Goal: Navigation & Orientation: Find specific page/section

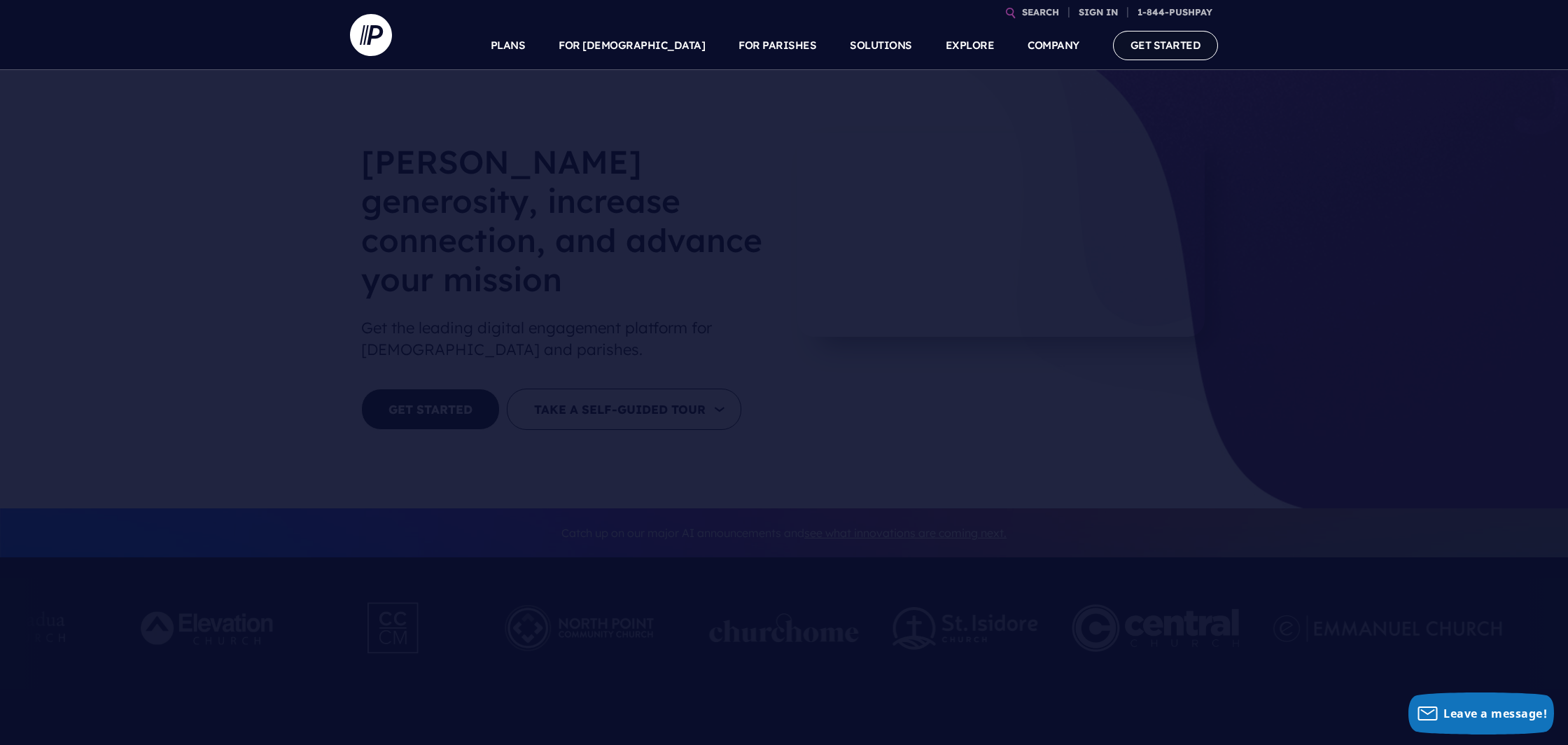
click at [1166, 53] on link "GET STARTED" at bounding box center [1166, 45] width 106 height 29
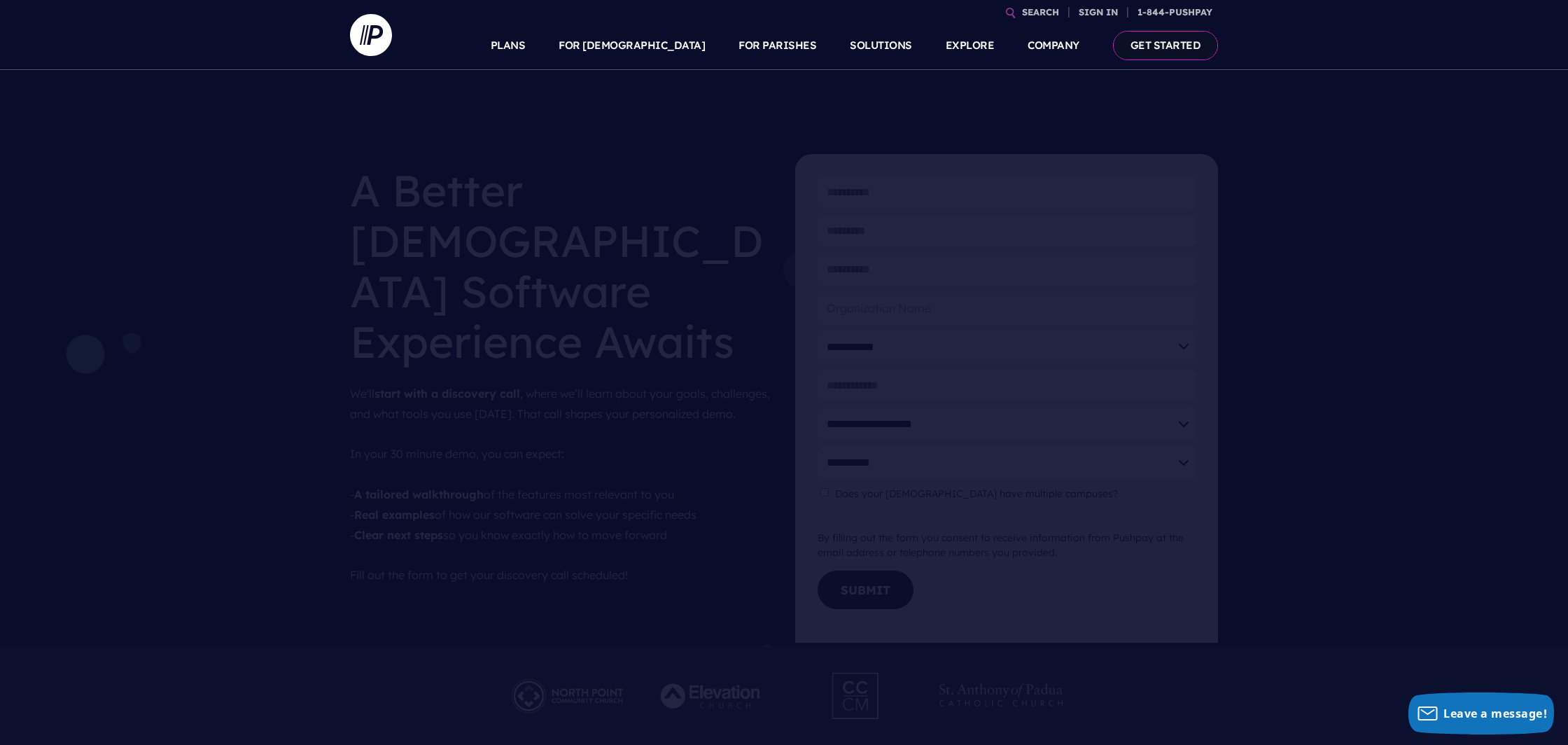
click at [1172, 47] on link "GET STARTED" at bounding box center [1166, 45] width 106 height 29
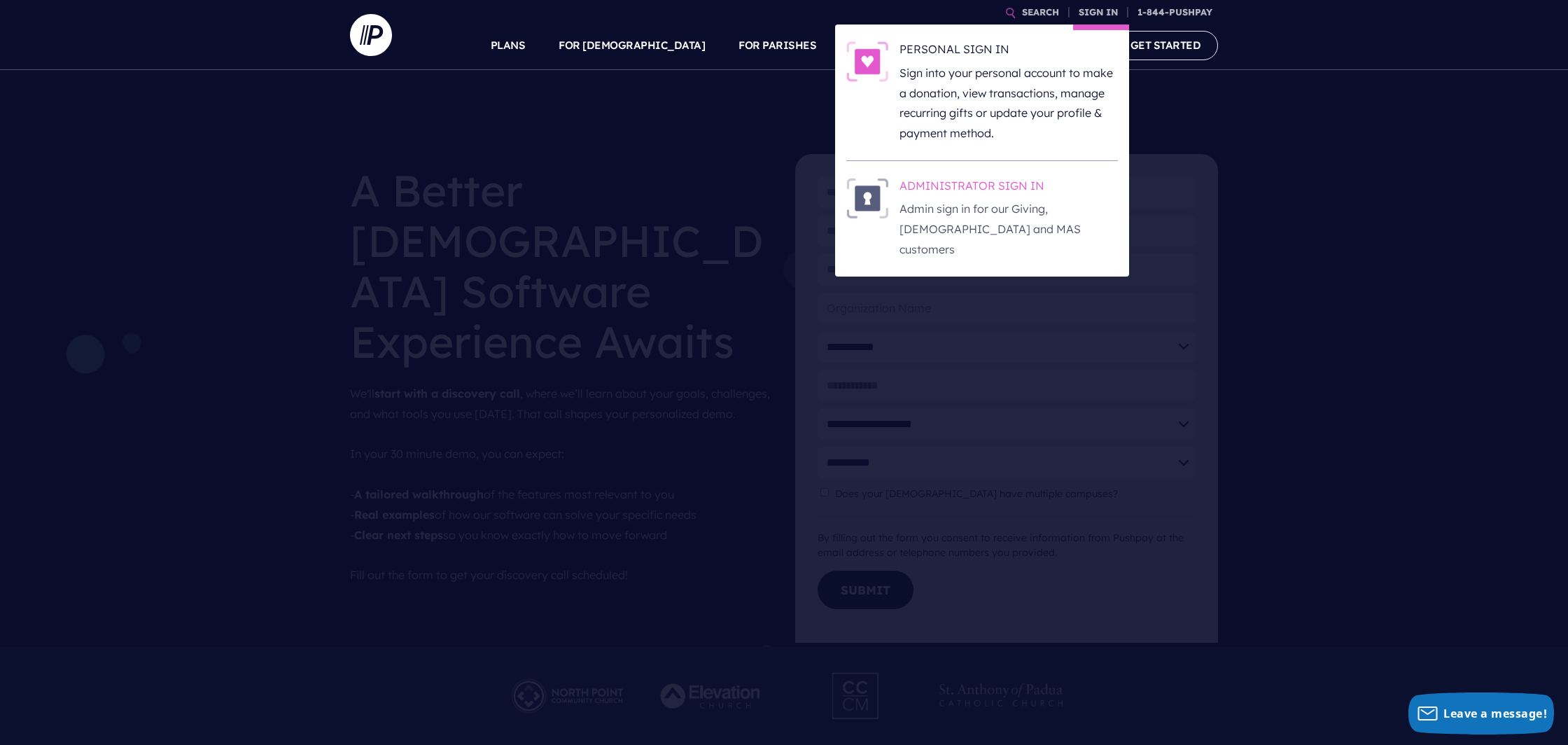
click at [907, 213] on p "Admin sign in for our Giving, [DEMOGRAPHIC_DATA] and MAS customers" at bounding box center [1008, 228] width 219 height 61
